Goal: Task Accomplishment & Management: Manage account settings

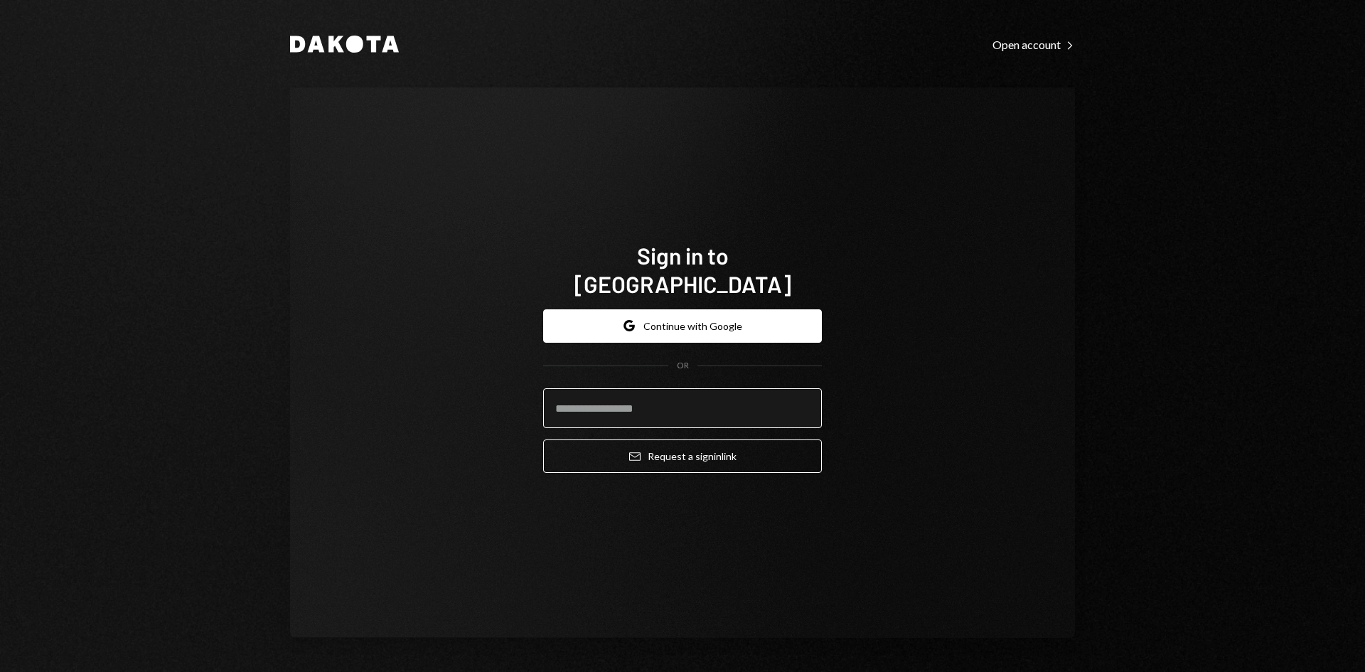
click at [686, 402] on input "email" at bounding box center [682, 408] width 279 height 40
click at [0, 671] on com-1password-button at bounding box center [0, 672] width 0 height 0
type input "**********"
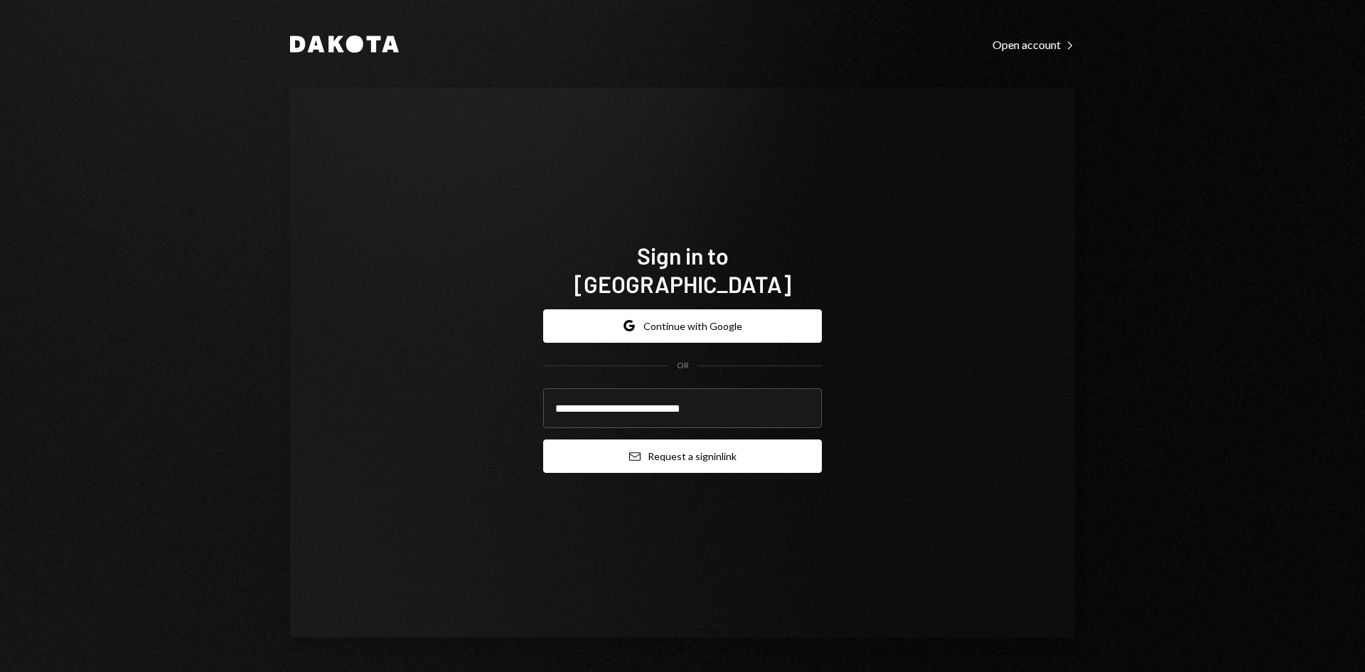
click at [656, 447] on button "Email Request a sign in link" at bounding box center [682, 455] width 279 height 33
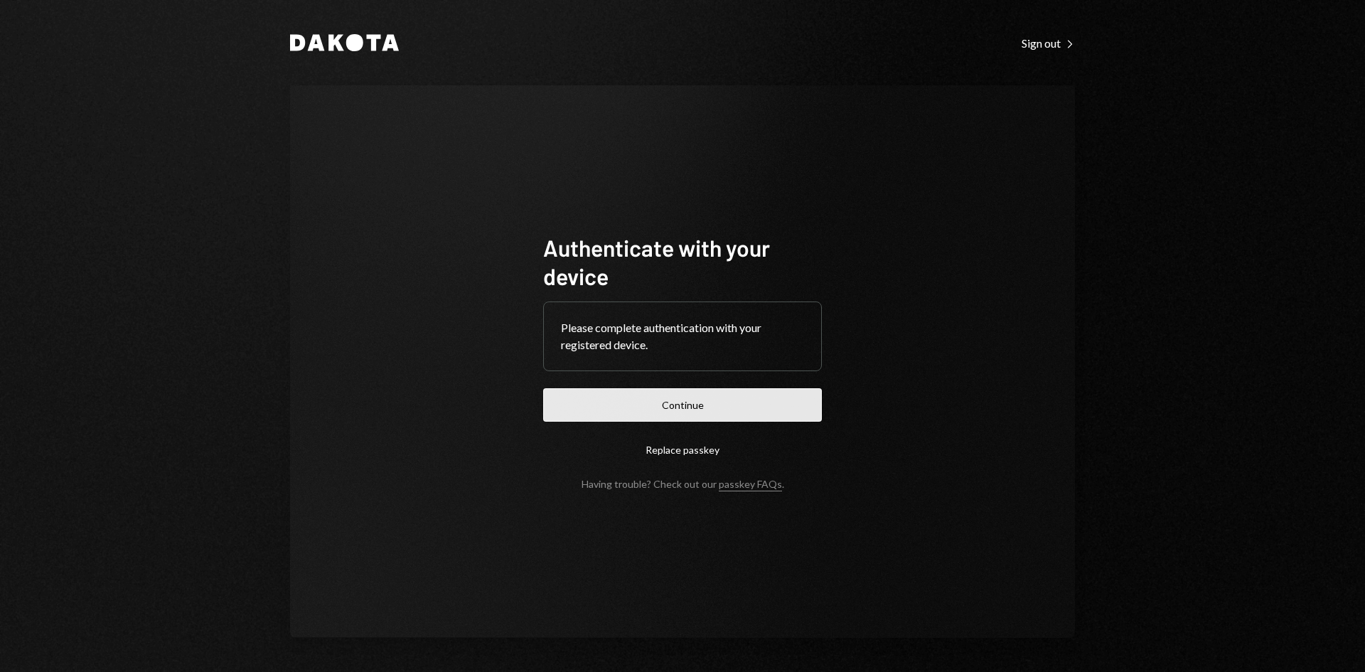
click at [698, 392] on button "Continue" at bounding box center [682, 404] width 279 height 33
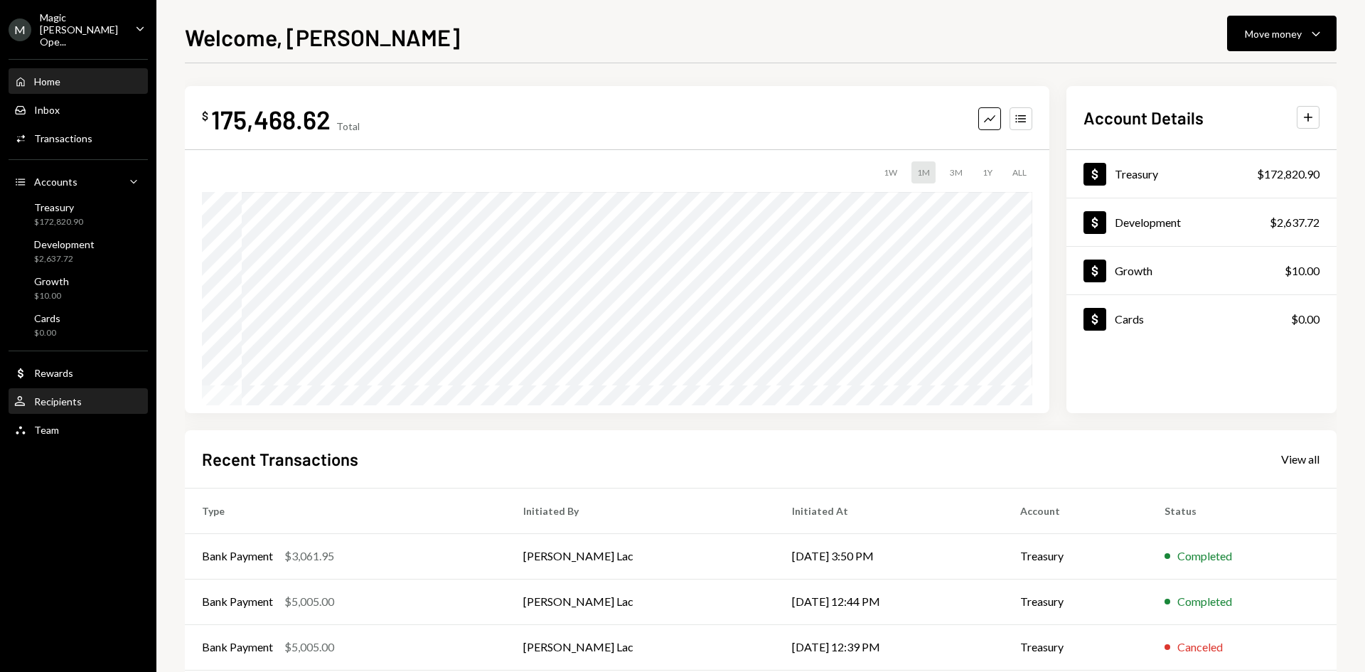
click at [54, 395] on div "Recipients" at bounding box center [58, 401] width 48 height 12
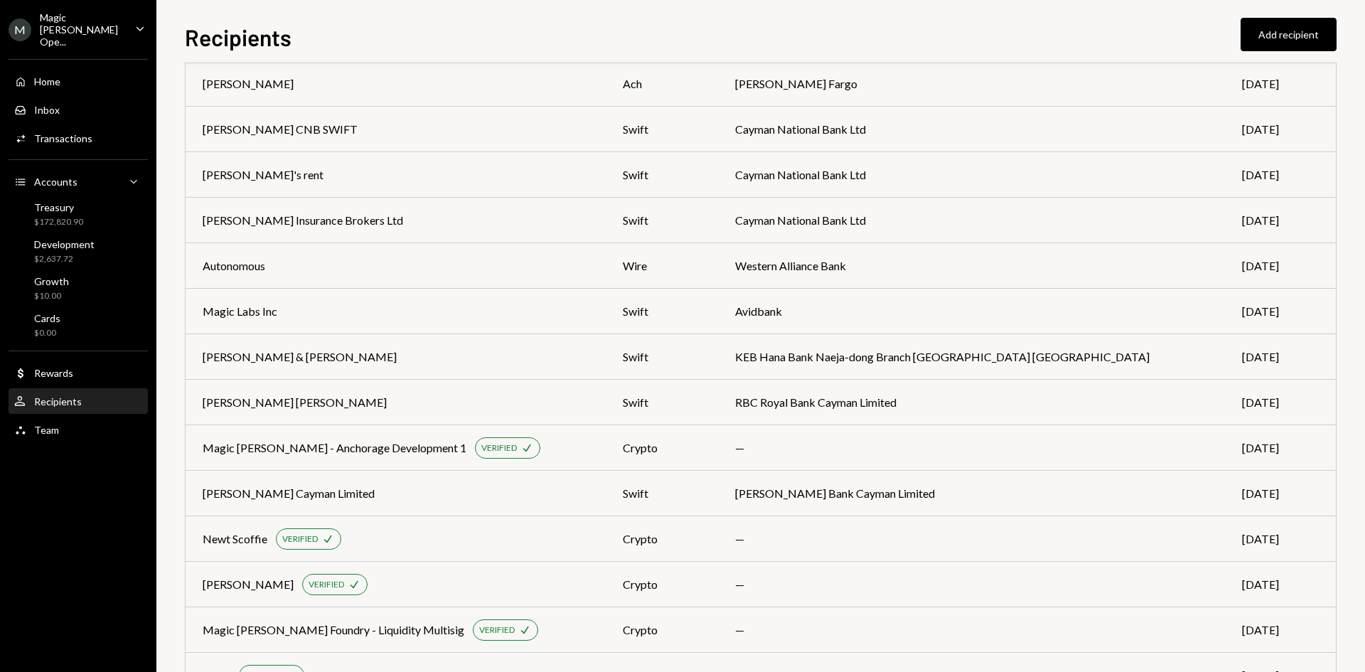
scroll to position [117, 0]
click at [490, 405] on div "[PERSON_NAME] [PERSON_NAME]" at bounding box center [396, 401] width 386 height 17
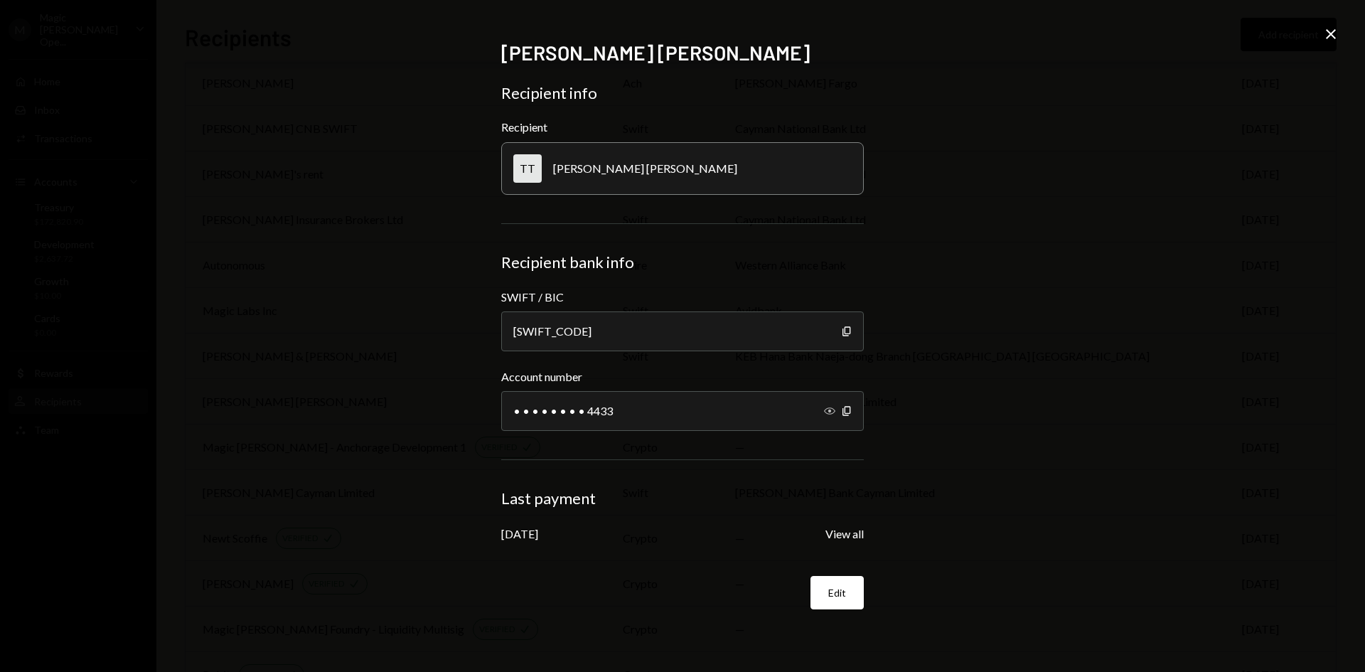
click at [828, 412] on icon "Show" at bounding box center [829, 410] width 11 height 11
click at [830, 589] on button "Edit" at bounding box center [837, 592] width 53 height 33
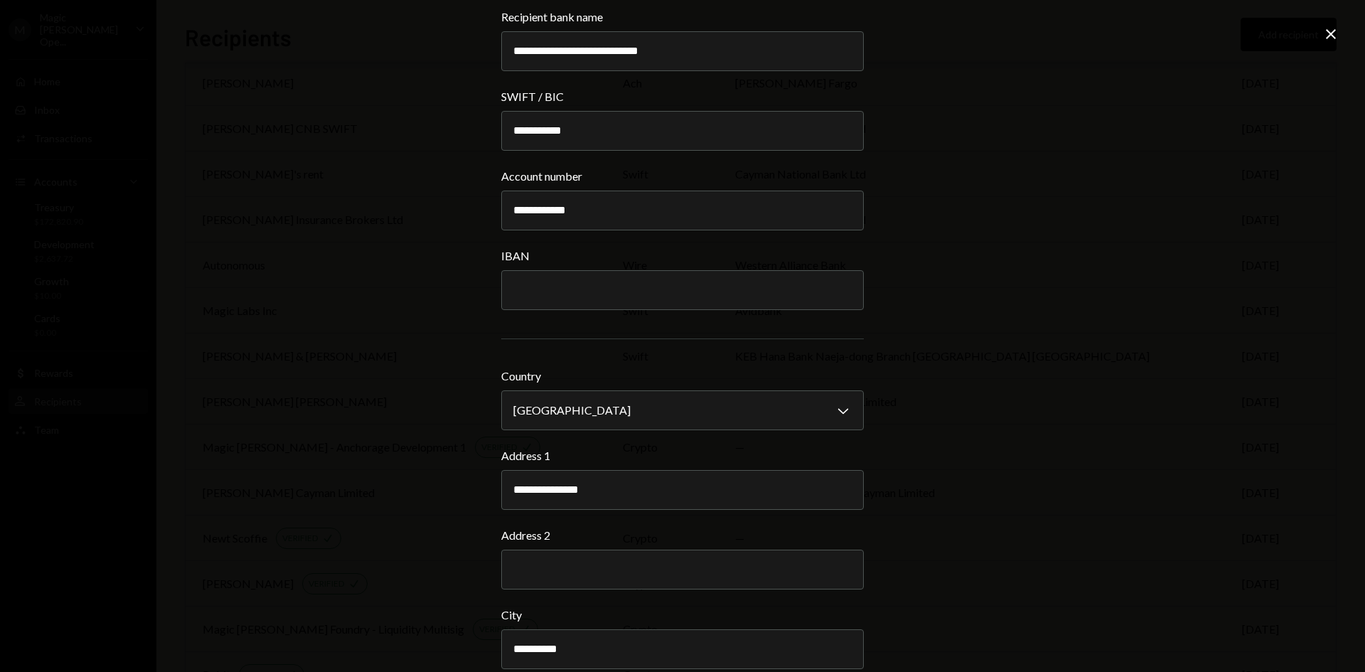
scroll to position [1015, 0]
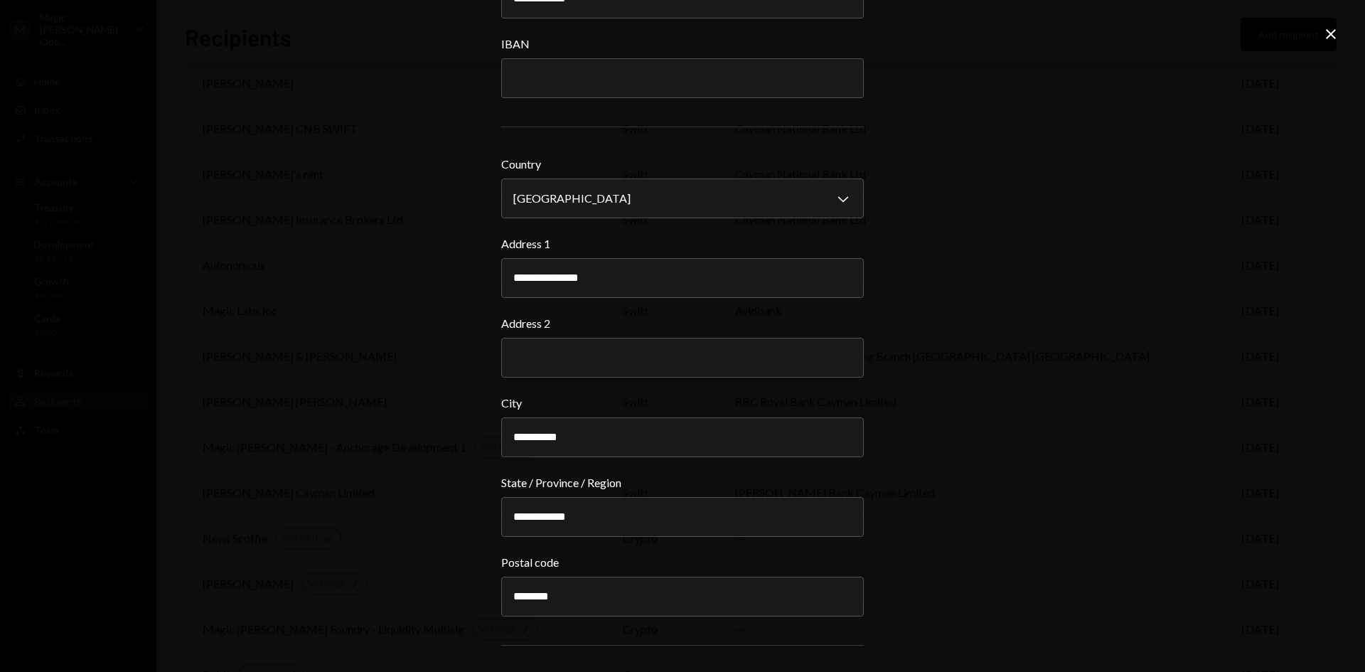
click at [1318, 35] on div "**********" at bounding box center [682, 336] width 1365 height 672
click at [1325, 33] on icon "Close" at bounding box center [1331, 34] width 17 height 17
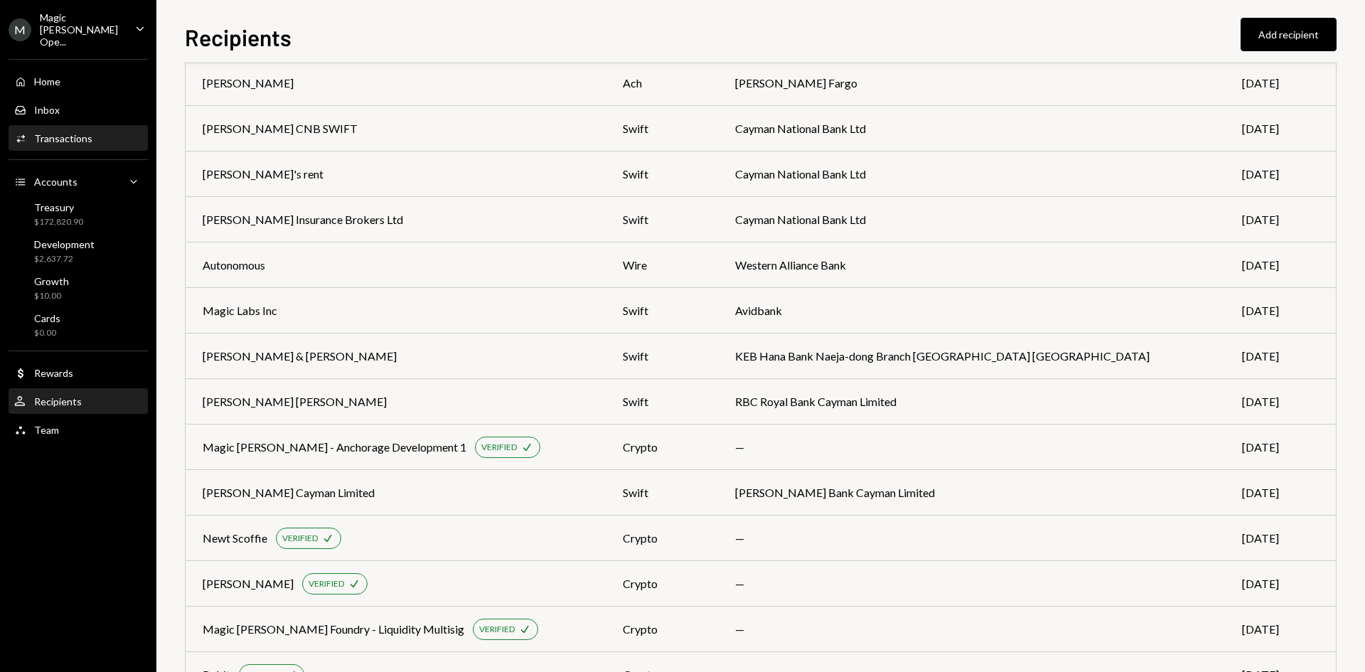
click at [64, 132] on div "Transactions" at bounding box center [63, 138] width 58 height 12
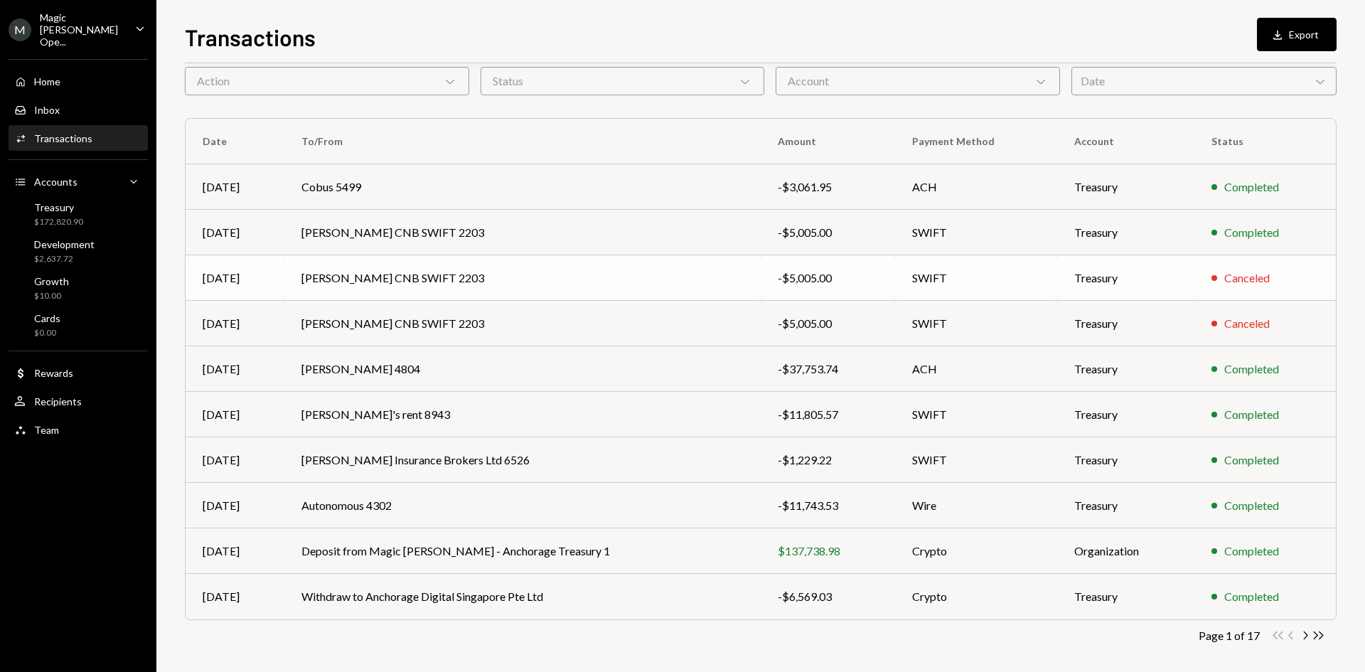
scroll to position [70, 0]
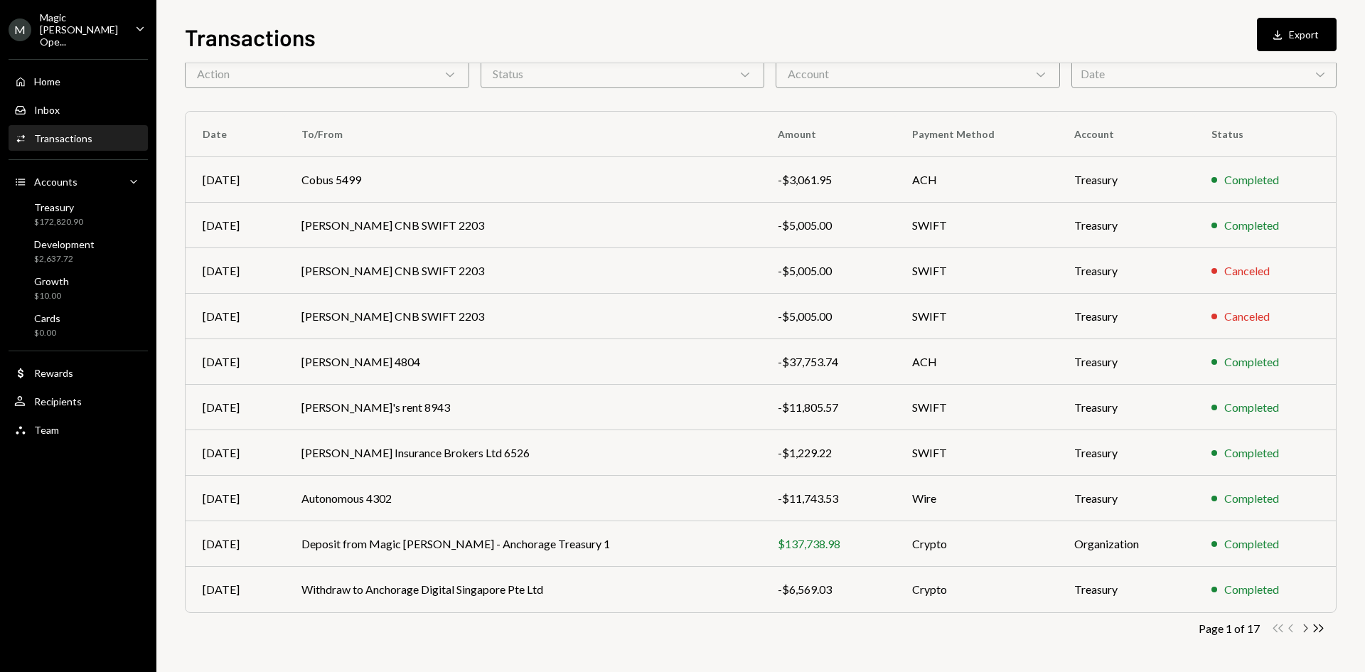
click at [1305, 630] on icon "button" at bounding box center [1306, 628] width 4 height 8
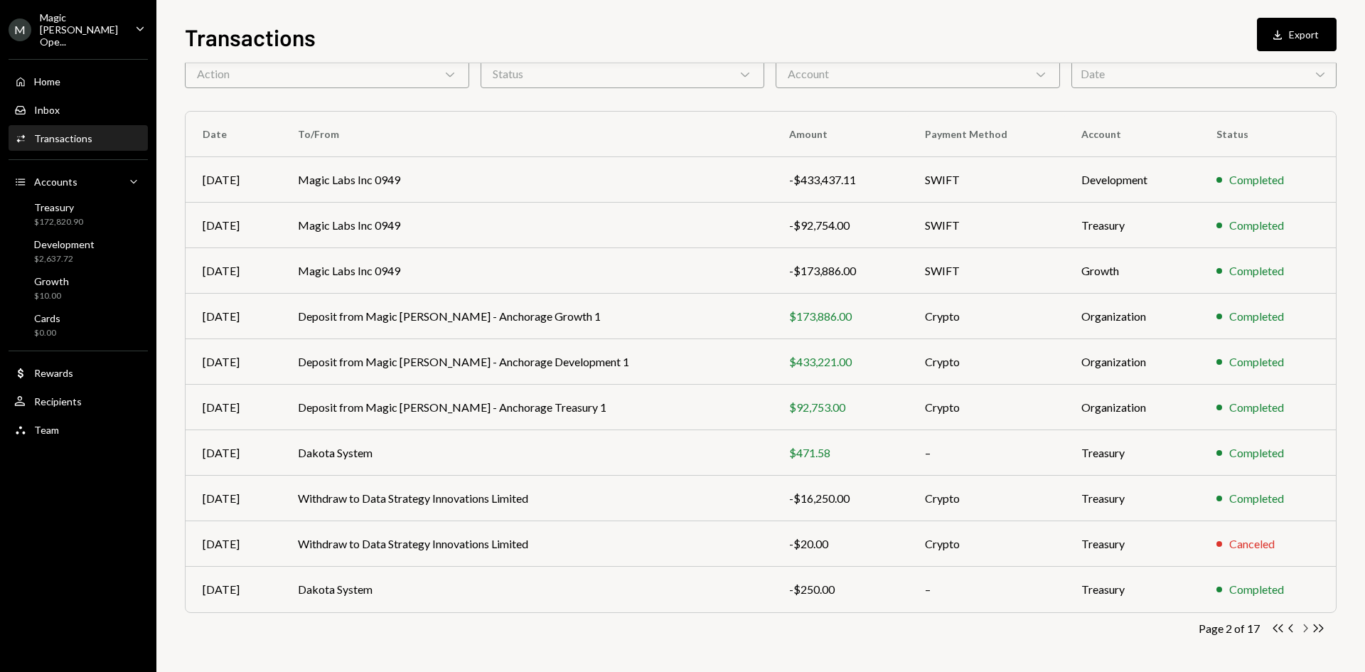
click at [1305, 624] on icon "Chevron Right" at bounding box center [1305, 628] width 14 height 14
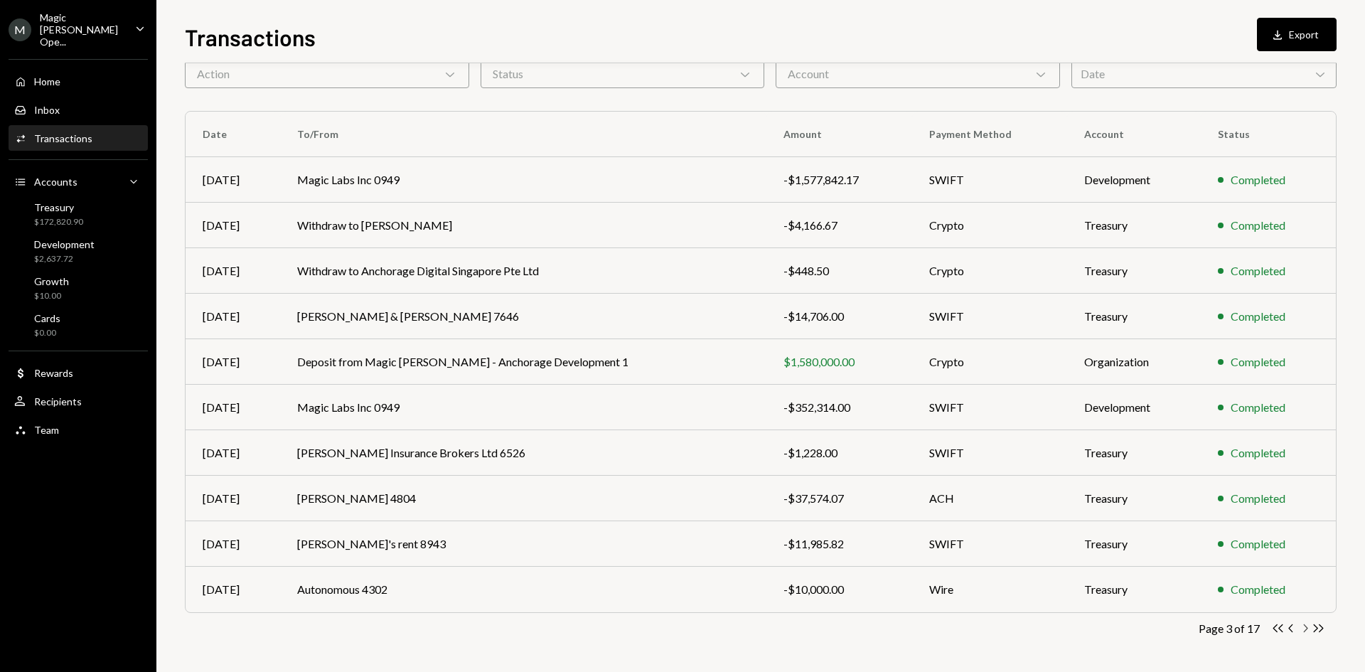
click at [1305, 626] on icon "button" at bounding box center [1306, 628] width 4 height 8
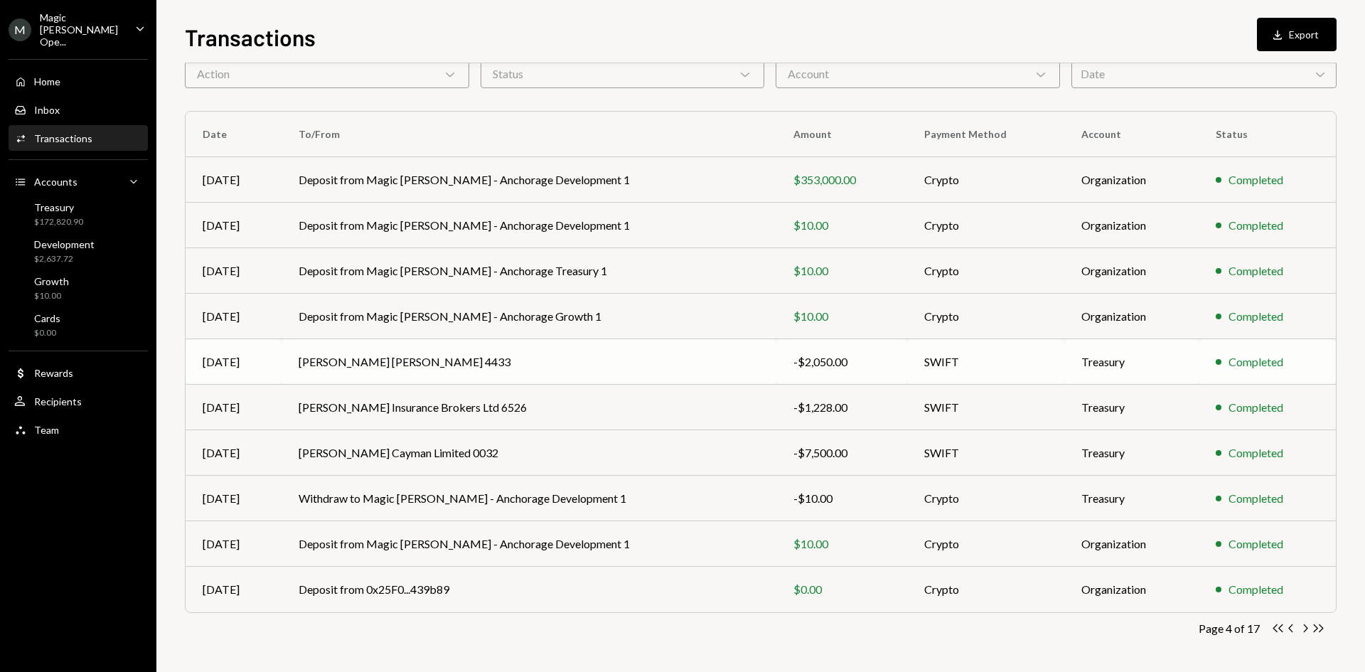
click at [698, 356] on td "[PERSON_NAME] [PERSON_NAME] 4433" at bounding box center [529, 362] width 494 height 46
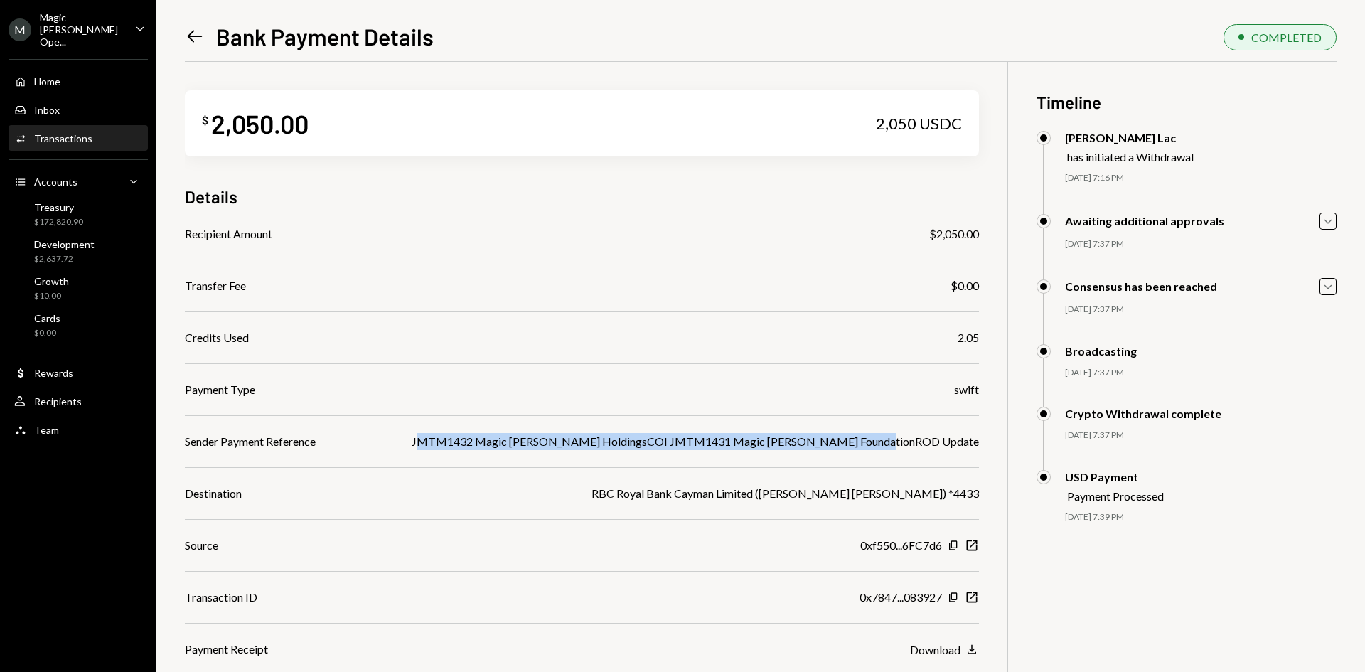
drag, startPoint x: 520, startPoint y: 438, endPoint x: 984, endPoint y: 447, distance: 464.4
click at [984, 447] on div "$ 2,050.00 2,050 USDC Details Recipient Amount $2,050.00 Transfer Fee $0.00 Cre…" at bounding box center [761, 398] width 1152 height 672
drag, startPoint x: 737, startPoint y: 445, endPoint x: 776, endPoint y: 441, distance: 40.0
click at [776, 441] on div "JMTM1432 Magic [PERSON_NAME] HoldingsCOI JMTM1431 Magic [PERSON_NAME] Foundatio…" at bounding box center [695, 441] width 567 height 17
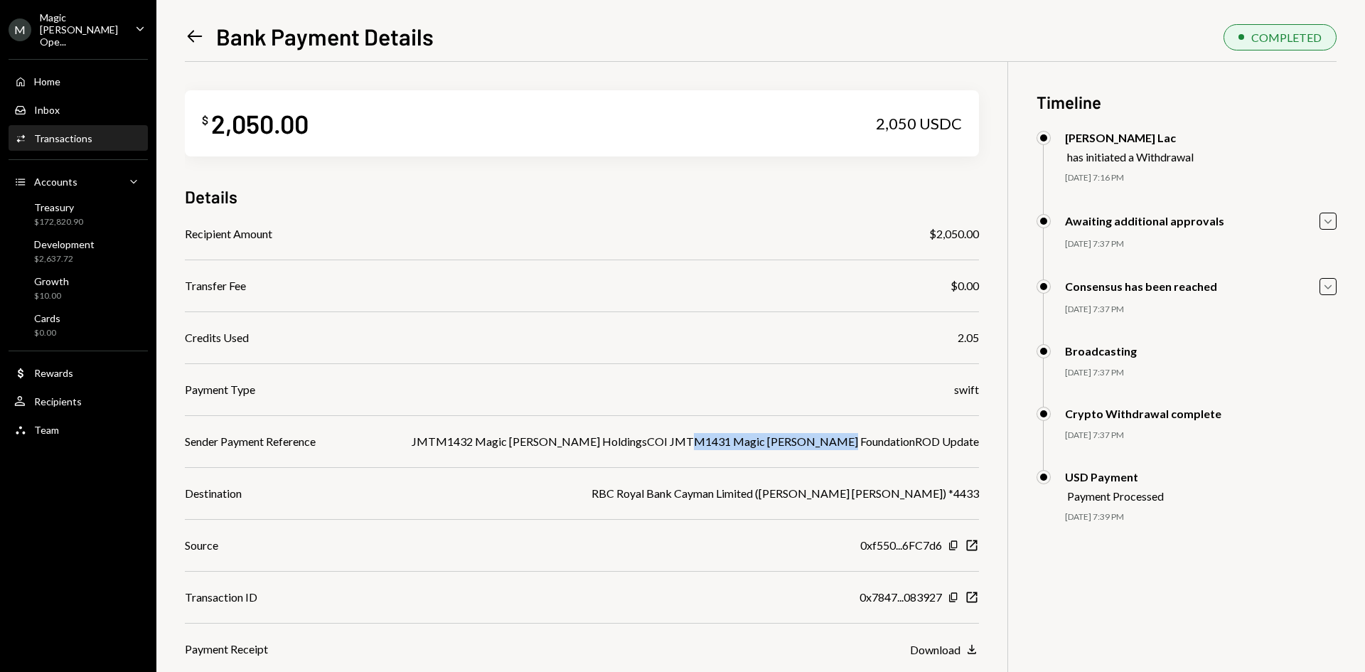
drag, startPoint x: 791, startPoint y: 440, endPoint x: 938, endPoint y: 452, distance: 147.6
click at [938, 452] on div "Recipient Amount $2,050.00 Transfer Fee $0.00 Credits Used 2.05 Payment Type sw…" at bounding box center [582, 441] width 794 height 432
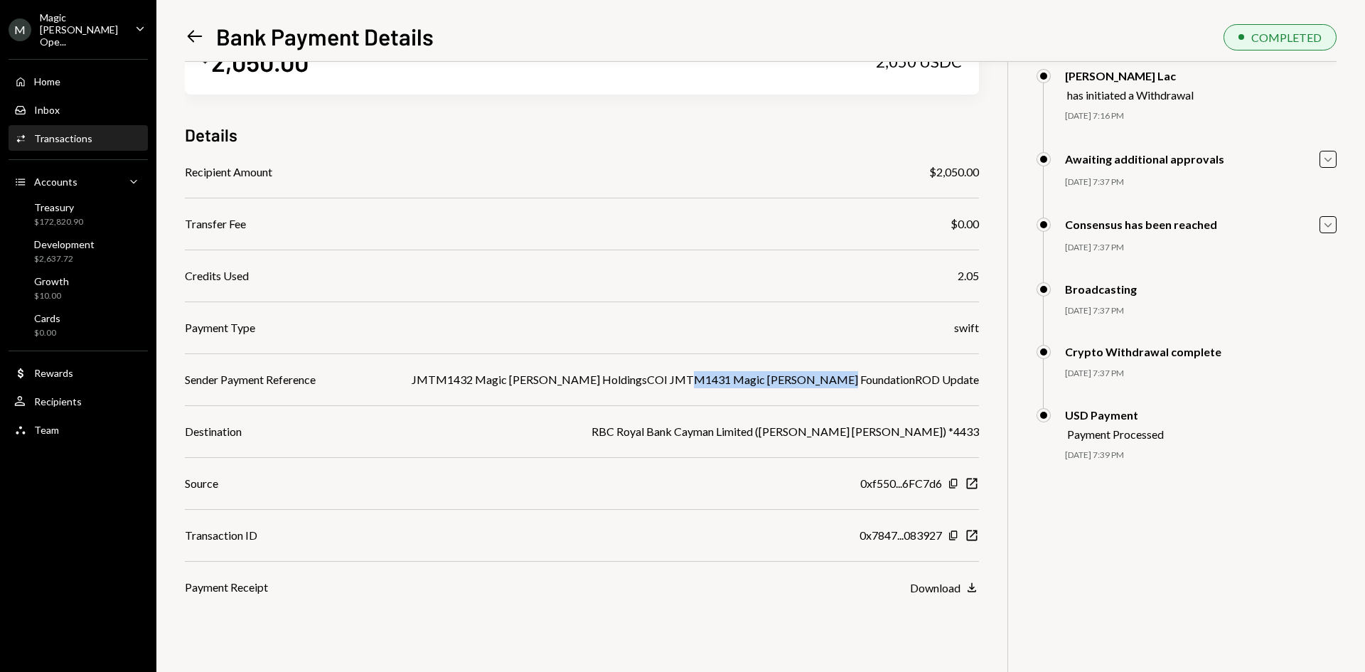
scroll to position [62, 0]
click at [78, 395] on div "Recipients" at bounding box center [58, 401] width 48 height 12
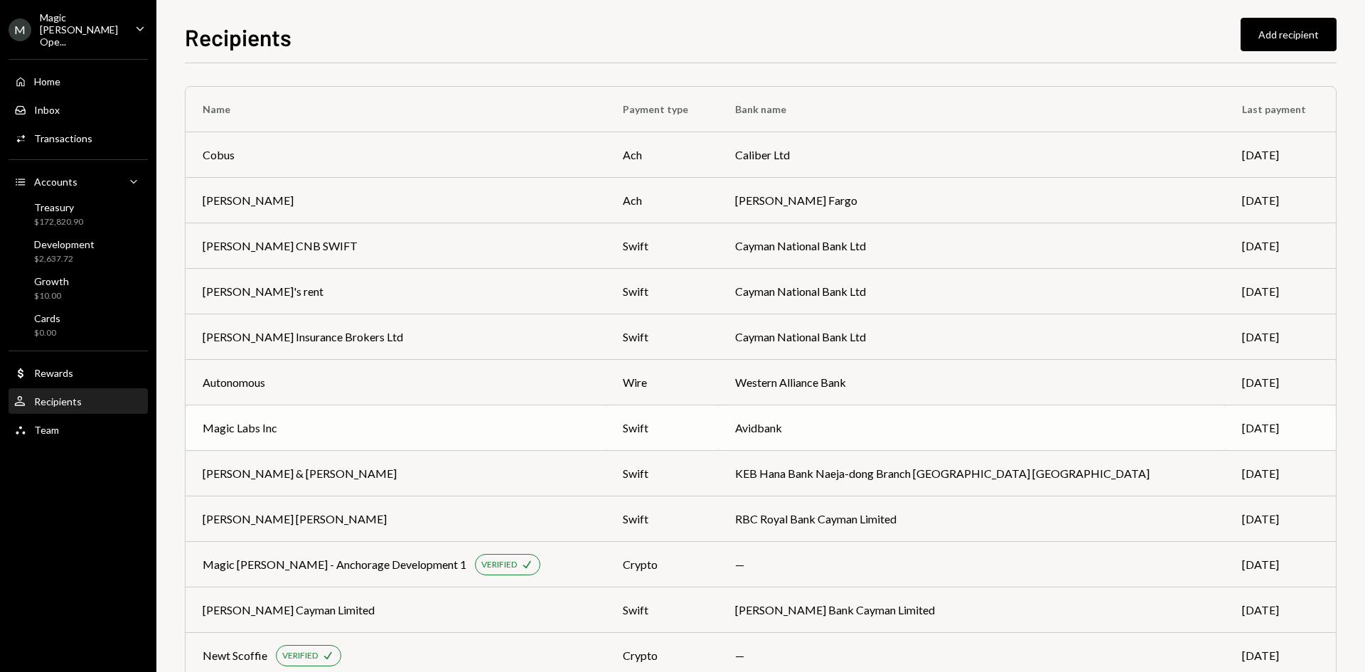
scroll to position [48, 0]
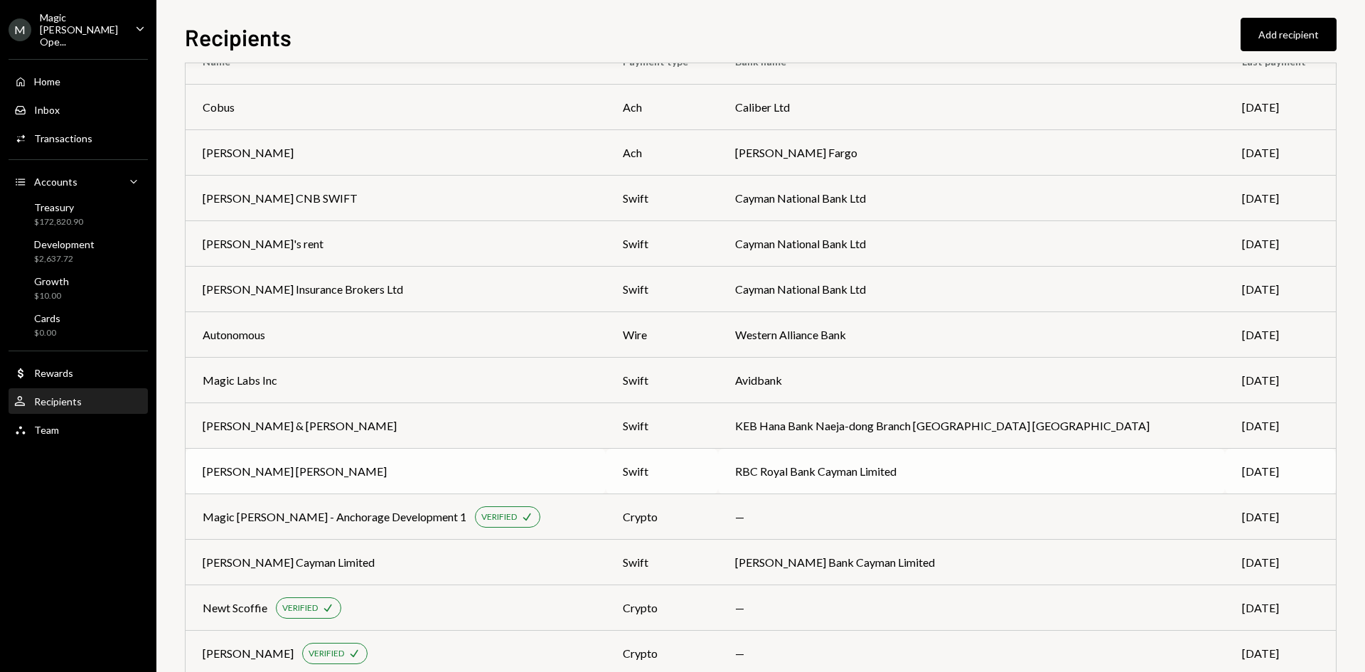
click at [718, 454] on td "swift" at bounding box center [662, 472] width 112 height 46
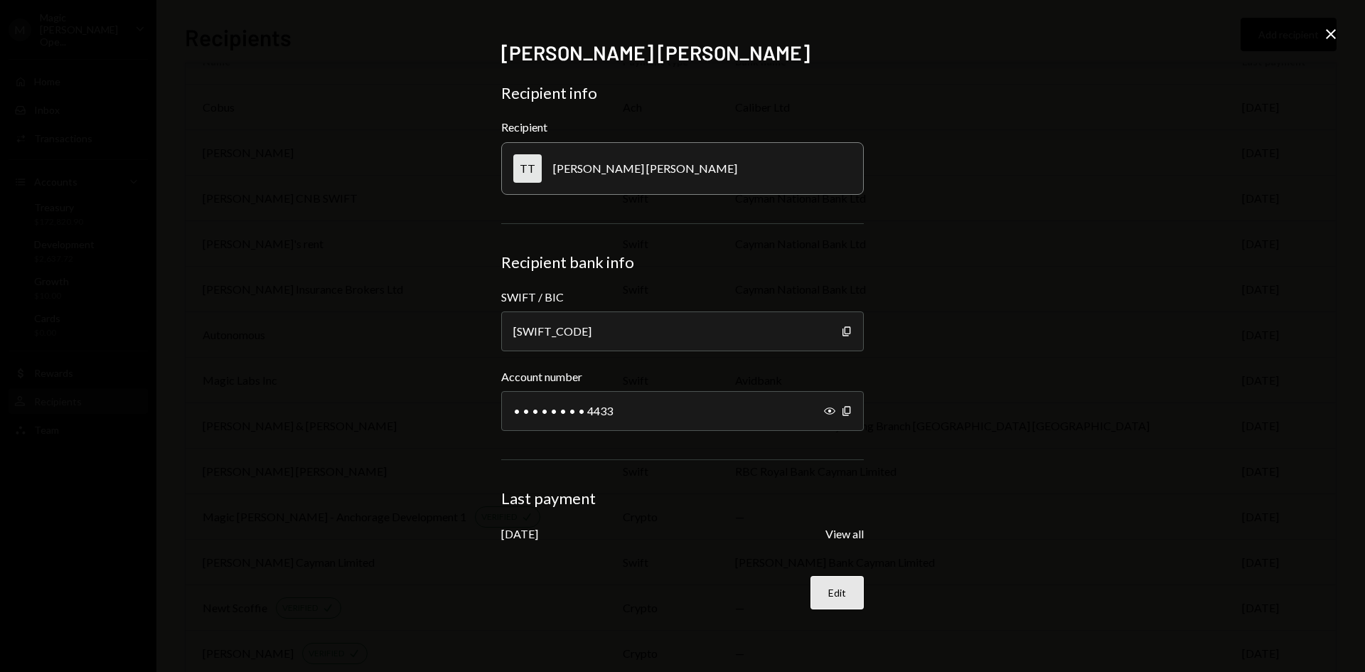
click at [821, 594] on button "Edit" at bounding box center [837, 592] width 53 height 33
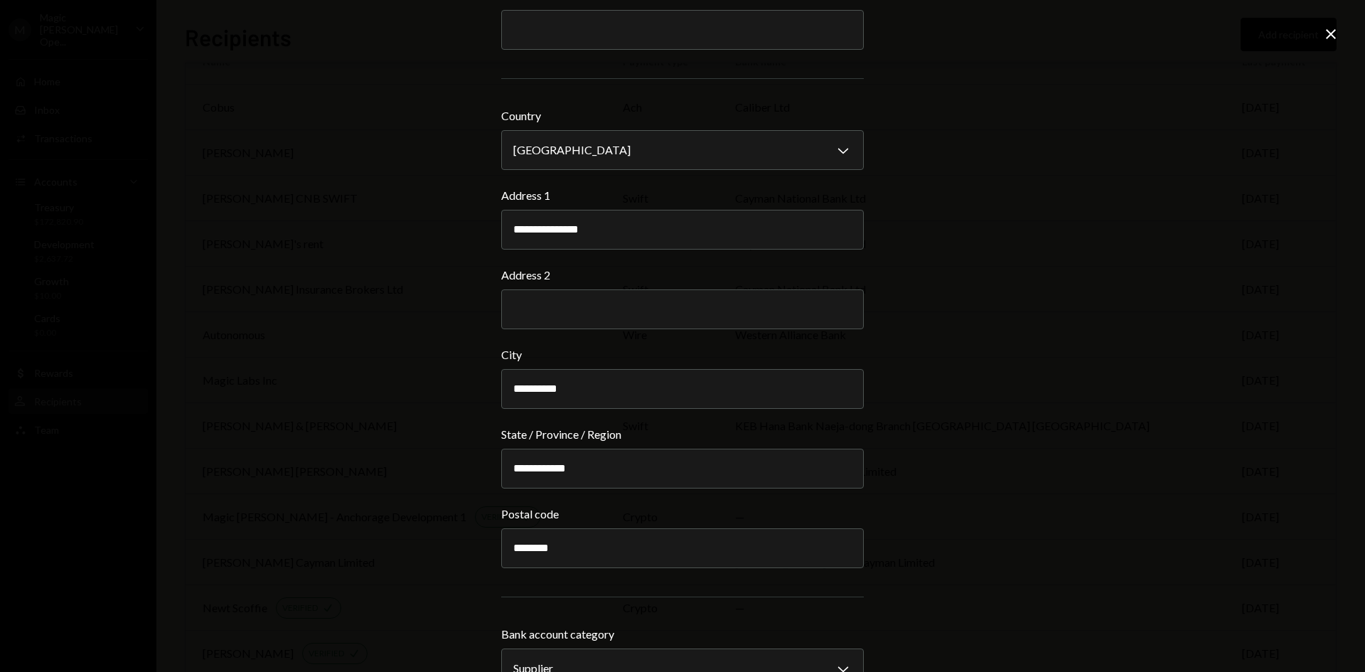
scroll to position [1062, 0]
